Goal: Communication & Community: Answer question/provide support

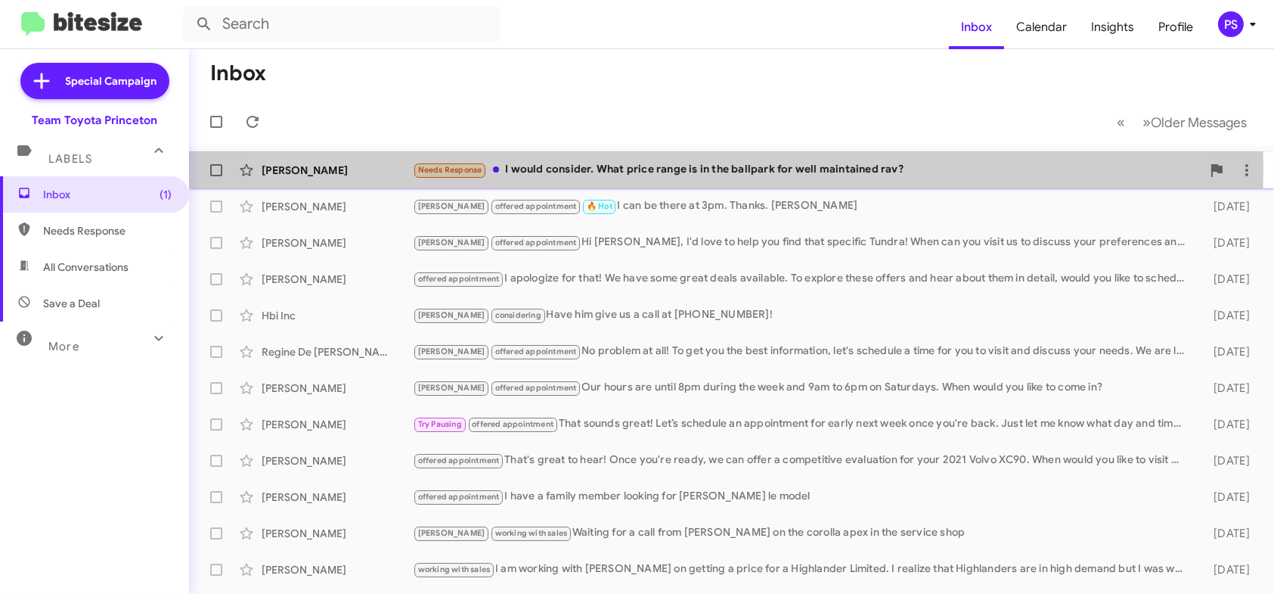
click at [659, 169] on div "Needs Response I would consider. What price range is in the ballpark for well m…" at bounding box center [807, 169] width 789 height 17
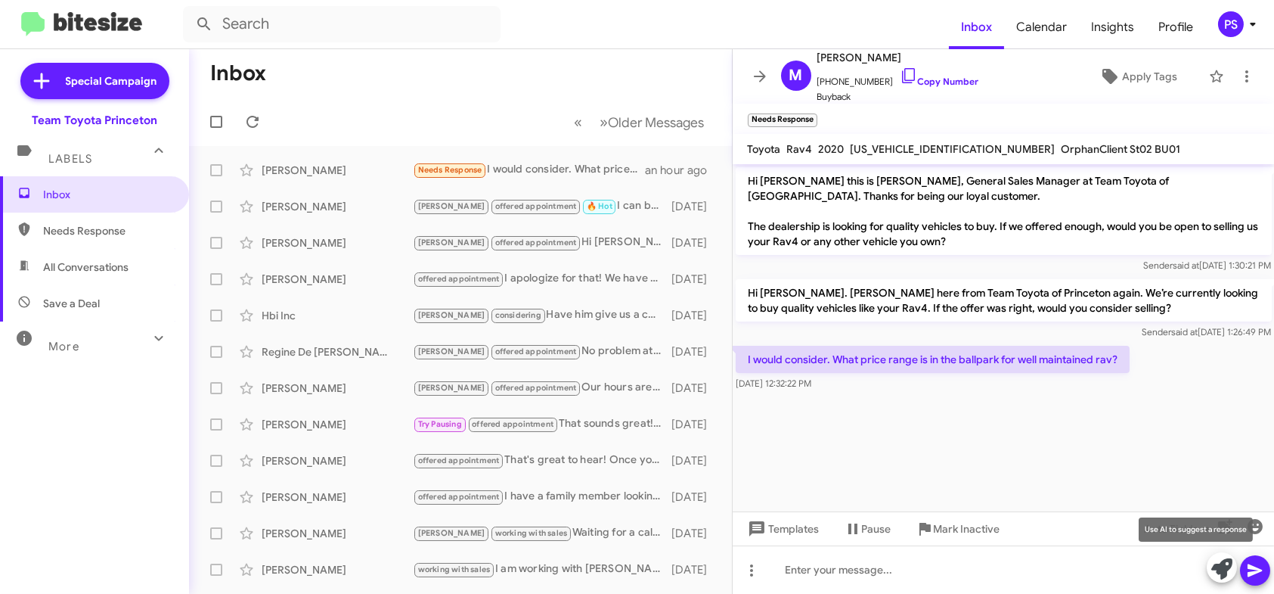
click at [1218, 571] on icon at bounding box center [1222, 568] width 21 height 21
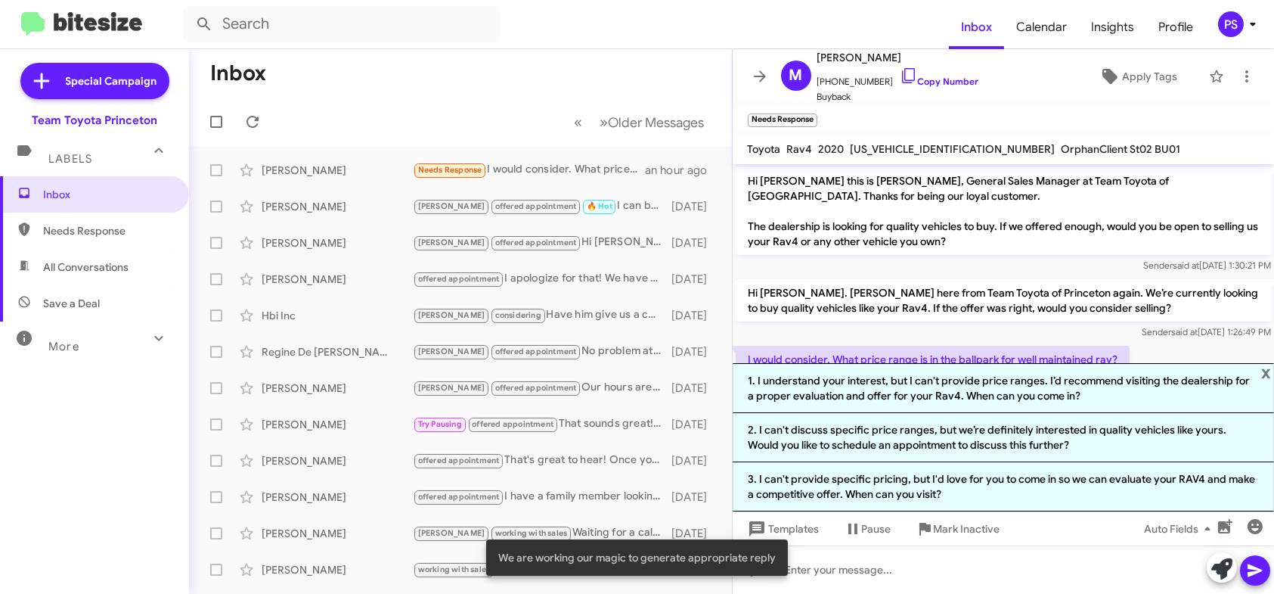
scroll to position [41, 0]
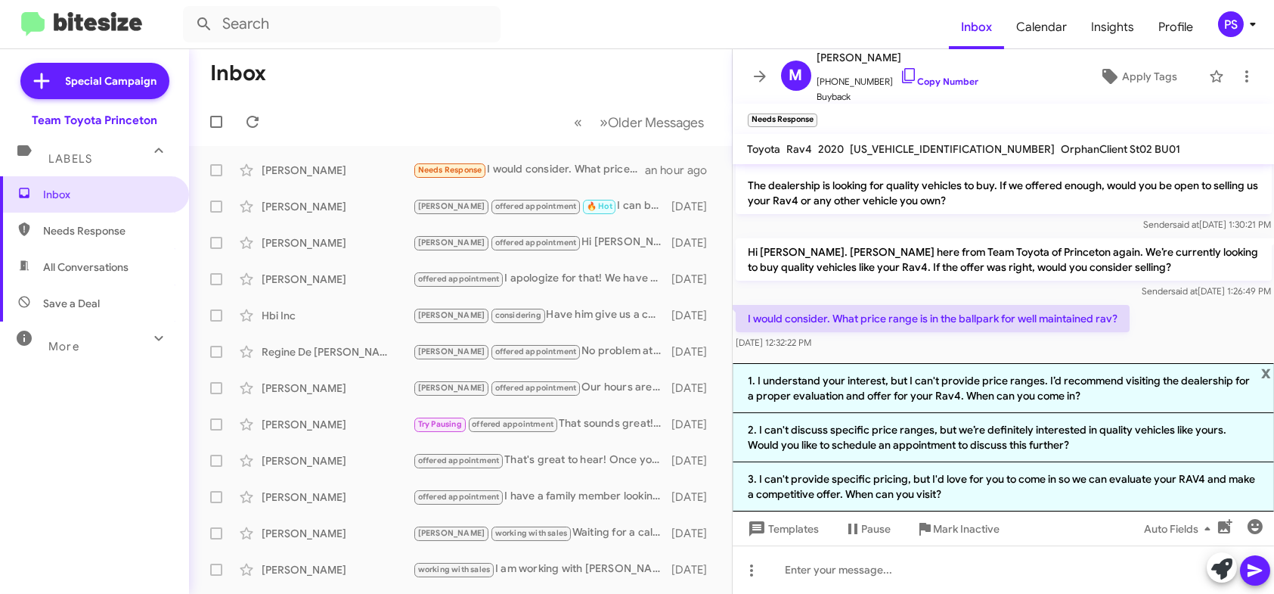
click at [1054, 471] on li "3. I can't provide specific pricing, but I'd love for you to come in so we can …" at bounding box center [1004, 486] width 542 height 49
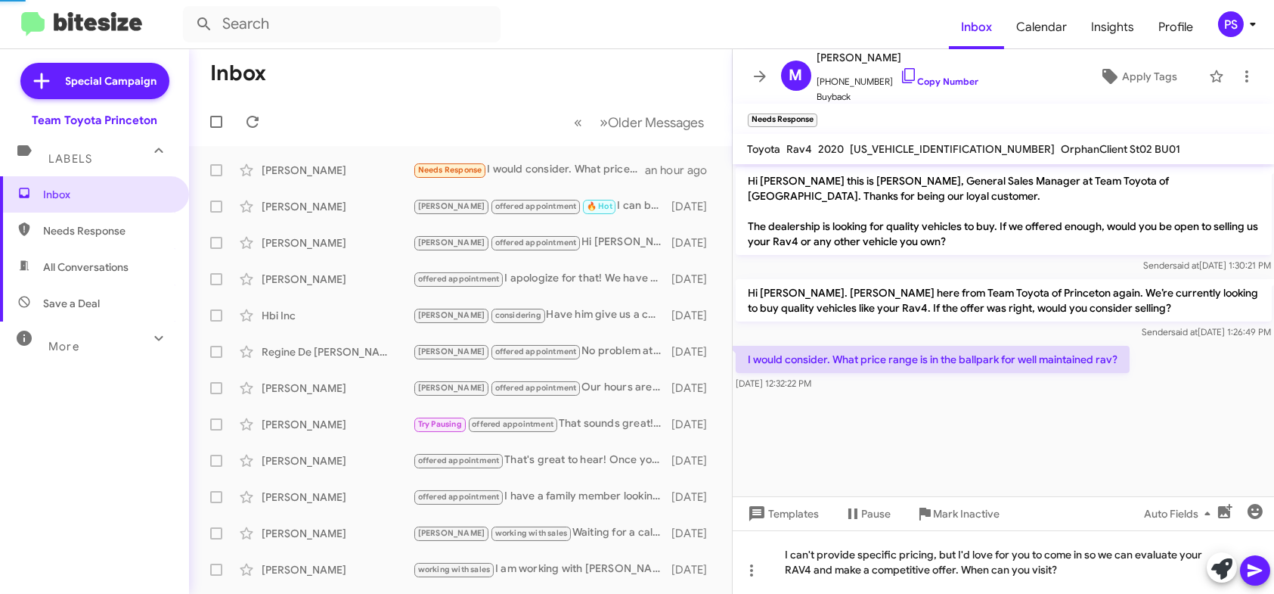
scroll to position [0, 0]
click at [1250, 571] on icon at bounding box center [1255, 570] width 18 height 18
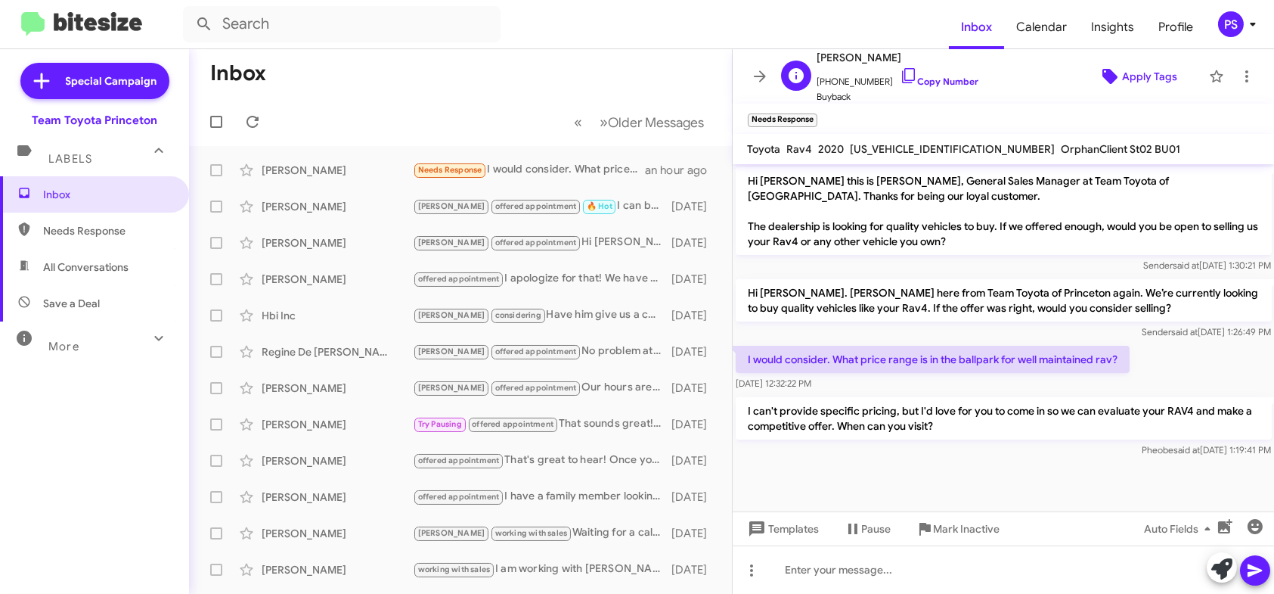
click at [1122, 77] on span "Apply Tags" at bounding box center [1149, 76] width 55 height 27
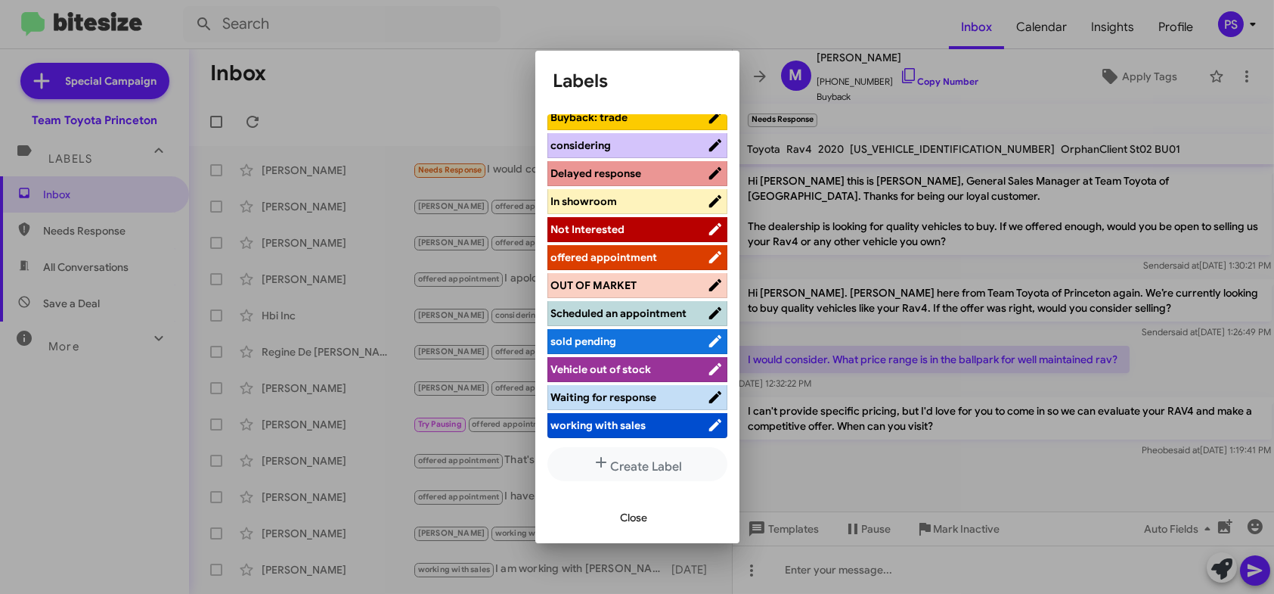
scroll to position [4, 0]
click at [642, 254] on li "offered appointment" at bounding box center [638, 256] width 180 height 25
click at [650, 251] on span "offered appointment" at bounding box center [629, 256] width 156 height 15
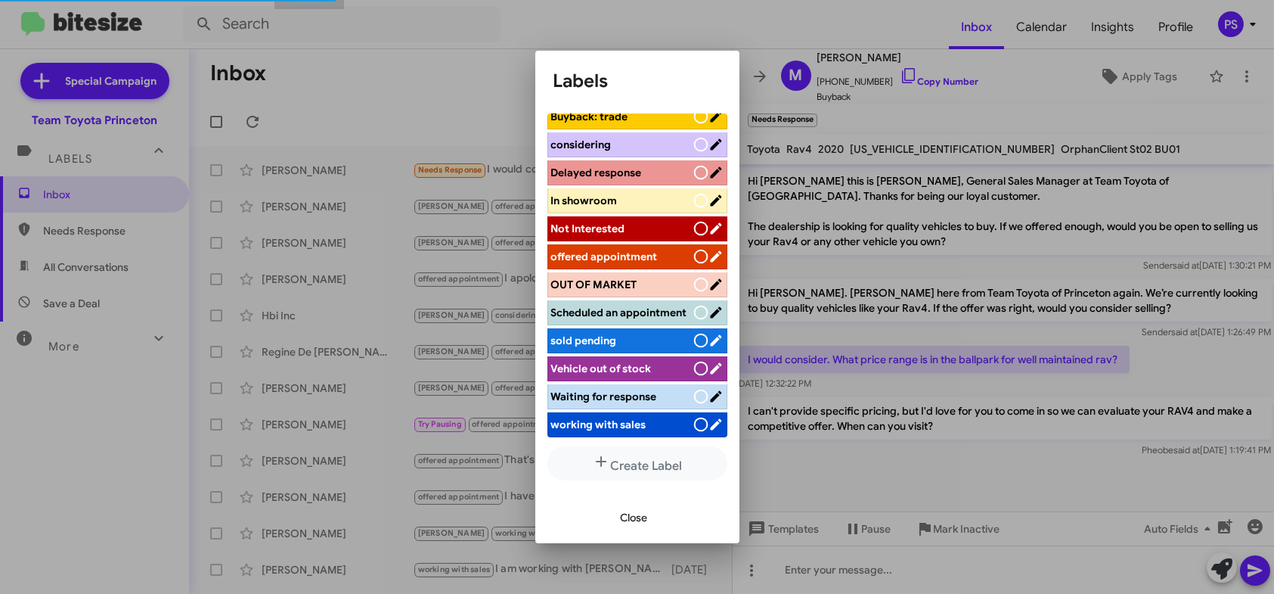
scroll to position [188, 0]
click at [632, 529] on div "Close" at bounding box center [638, 517] width 168 height 51
click at [633, 523] on span "Close" at bounding box center [634, 517] width 27 height 27
